Goal: Task Accomplishment & Management: Manage account settings

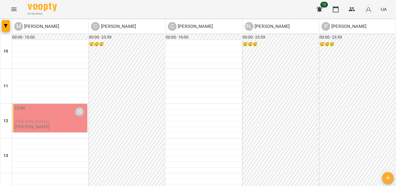
scroll to position [29, 0]
click at [32, 105] on div "12:00 [PERSON_NAME]" at bounding box center [50, 111] width 72 height 13
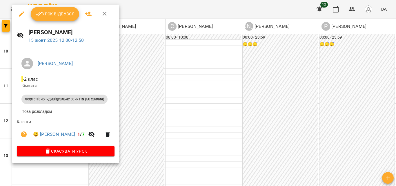
click at [68, 12] on span "Урок відбувся" at bounding box center [54, 13] width 39 height 7
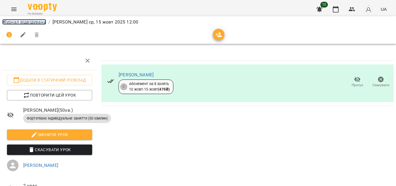
click at [33, 21] on link "Журнал відвідувань" at bounding box center [24, 22] width 44 height 6
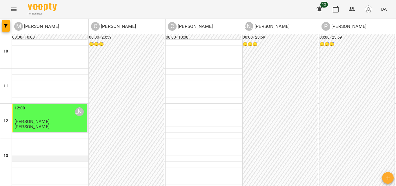
scroll to position [145, 0]
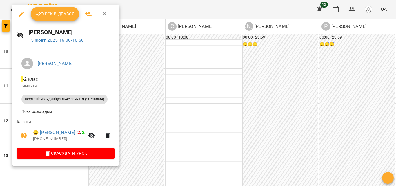
click at [59, 12] on span "Урок відбувся" at bounding box center [54, 13] width 39 height 7
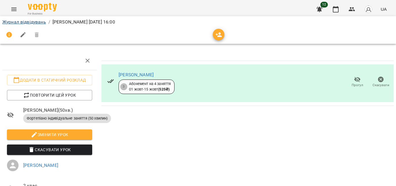
scroll to position [29, 0]
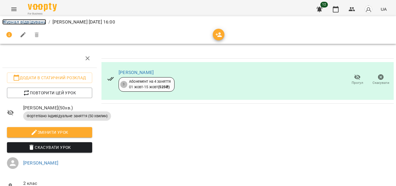
click at [35, 20] on link "Журнал відвідувань" at bounding box center [24, 22] width 44 height 6
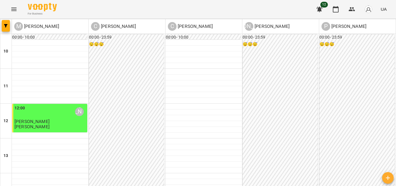
scroll to position [116, 0]
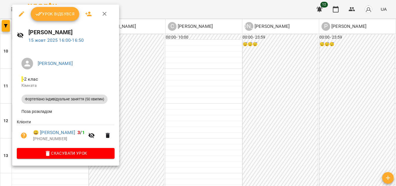
click at [68, 16] on span "Урок відбувся" at bounding box center [54, 13] width 39 height 7
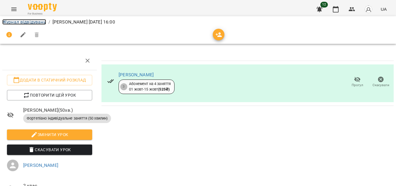
click at [39, 20] on link "Журнал відвідувань" at bounding box center [24, 22] width 44 height 6
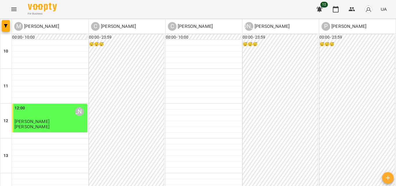
scroll to position [174, 0]
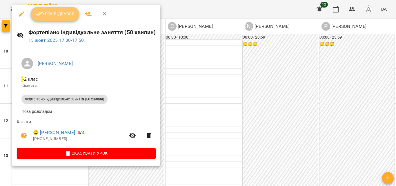
click at [65, 19] on button "Урок відбувся" at bounding box center [55, 14] width 49 height 14
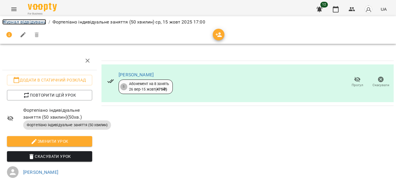
click at [18, 24] on link "Журнал відвідувань" at bounding box center [24, 22] width 44 height 6
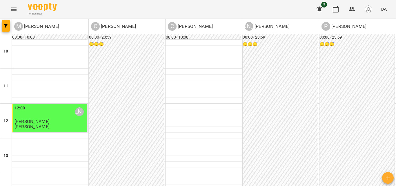
scroll to position [203, 0]
